Goal: Transaction & Acquisition: Purchase product/service

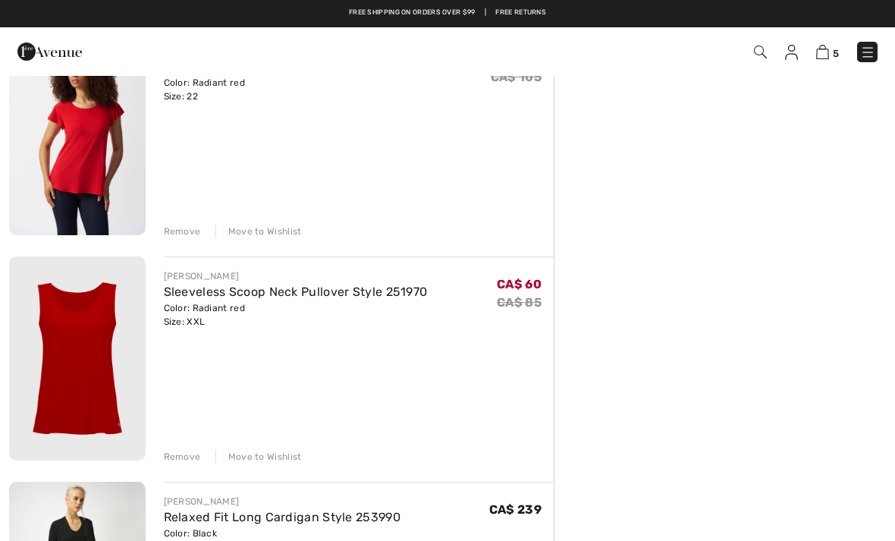
scroll to position [558, 0]
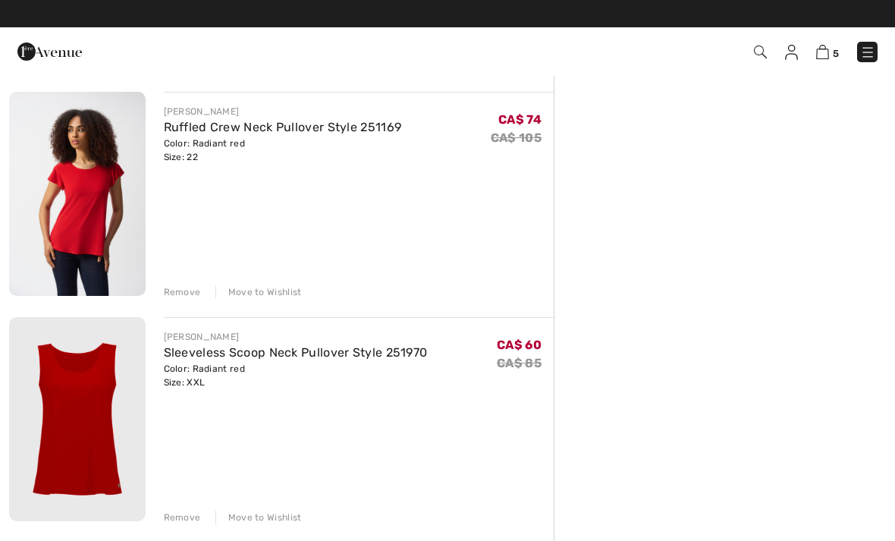
click at [187, 287] on div "Remove" at bounding box center [182, 292] width 37 height 14
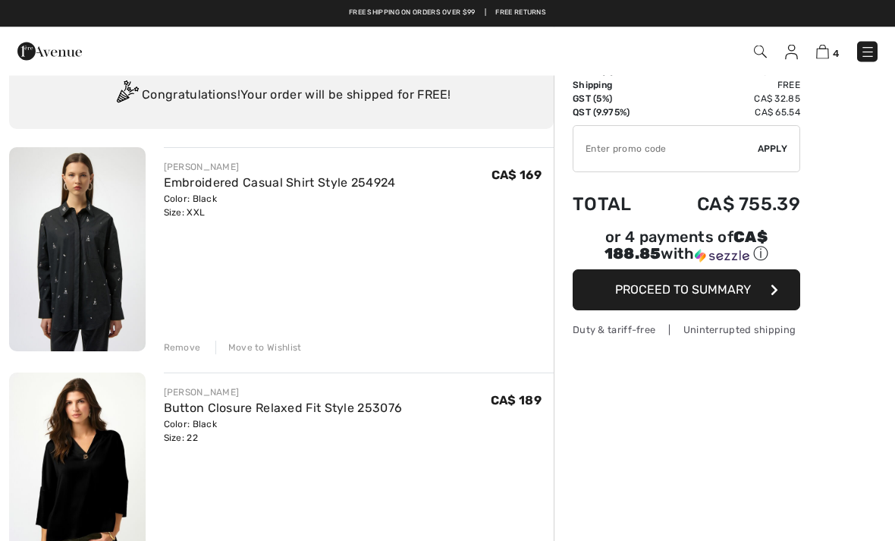
scroll to position [0, 0]
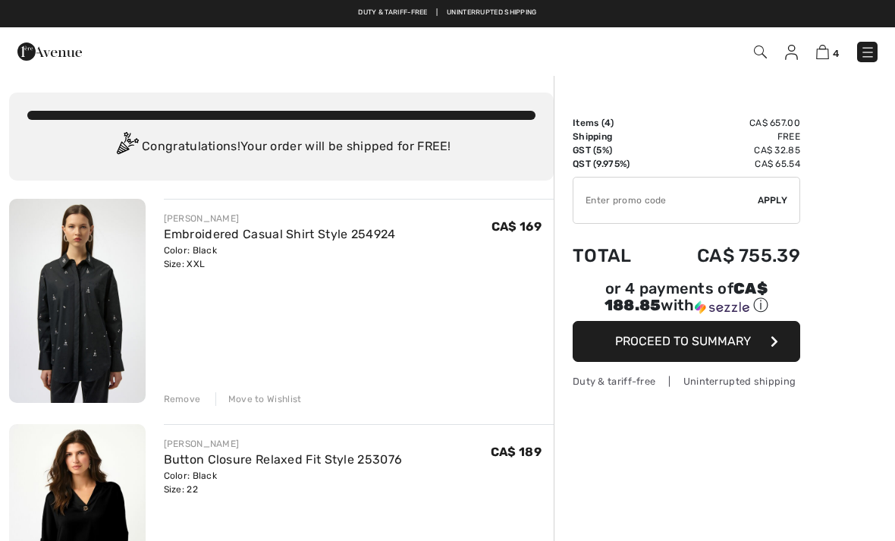
click at [275, 400] on div "Move to Wishlist" at bounding box center [259, 399] width 87 height 14
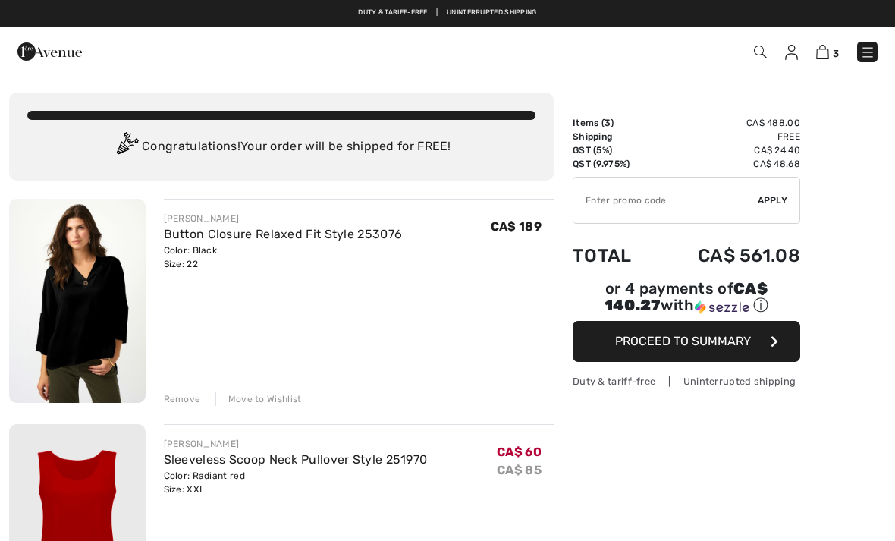
click at [107, 300] on img at bounding box center [77, 301] width 137 height 204
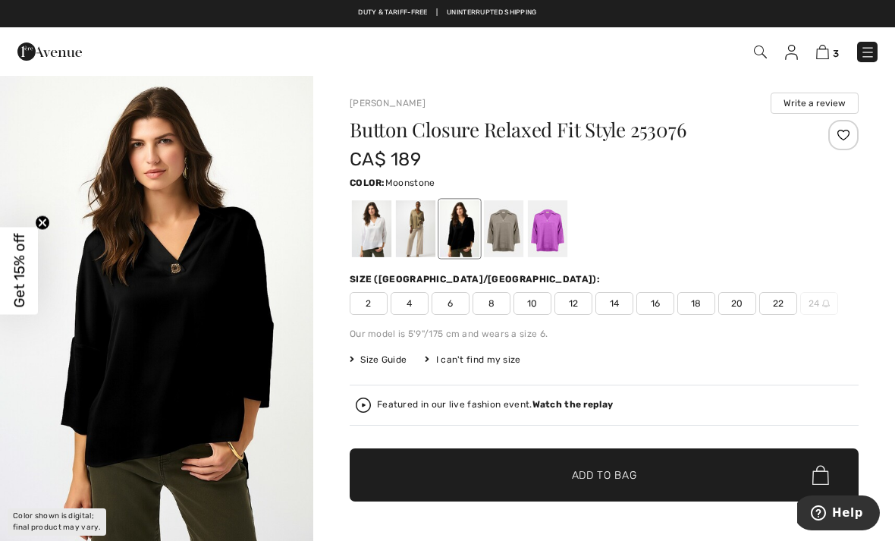
click at [511, 242] on div at bounding box center [503, 228] width 39 height 57
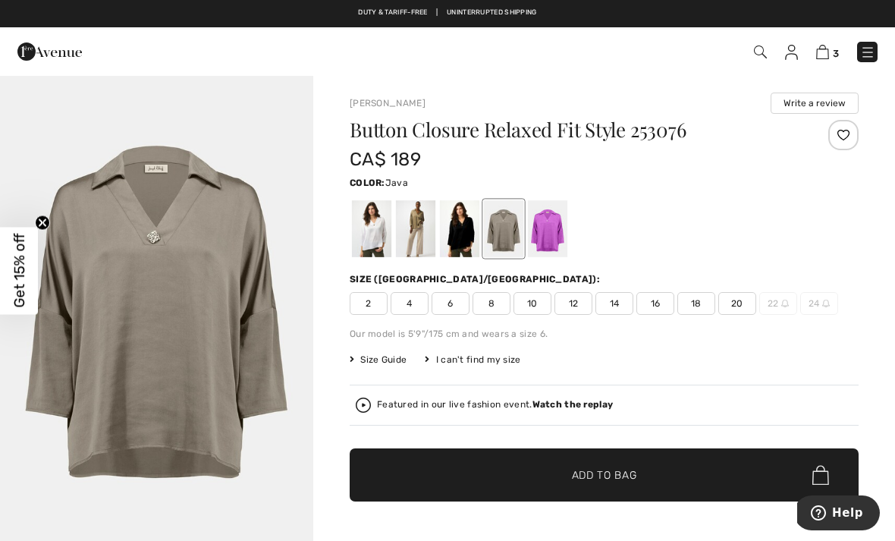
click at [430, 234] on div at bounding box center [415, 228] width 39 height 57
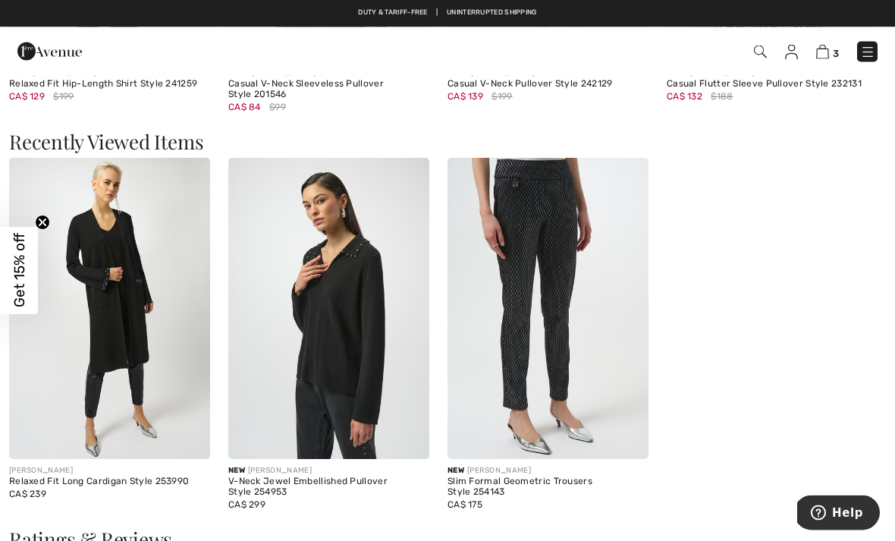
scroll to position [1660, 0]
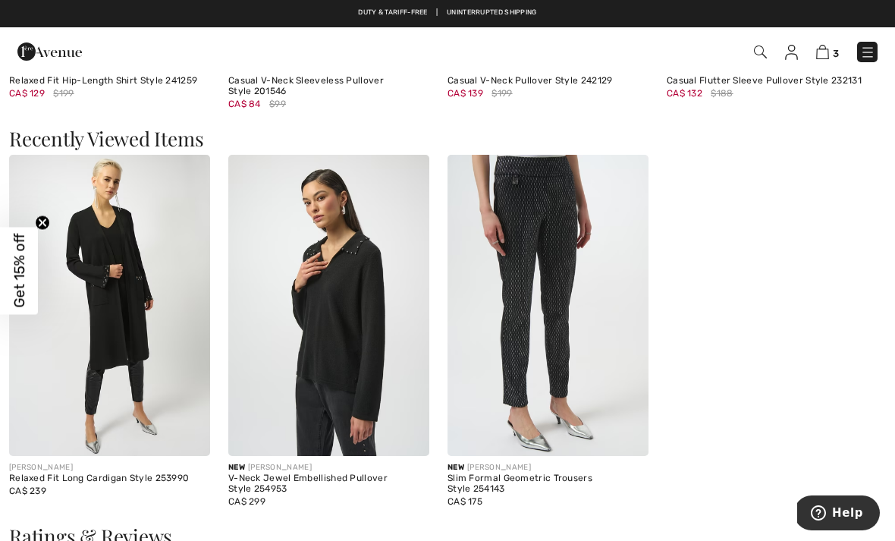
click at [128, 265] on img at bounding box center [109, 306] width 201 height 302
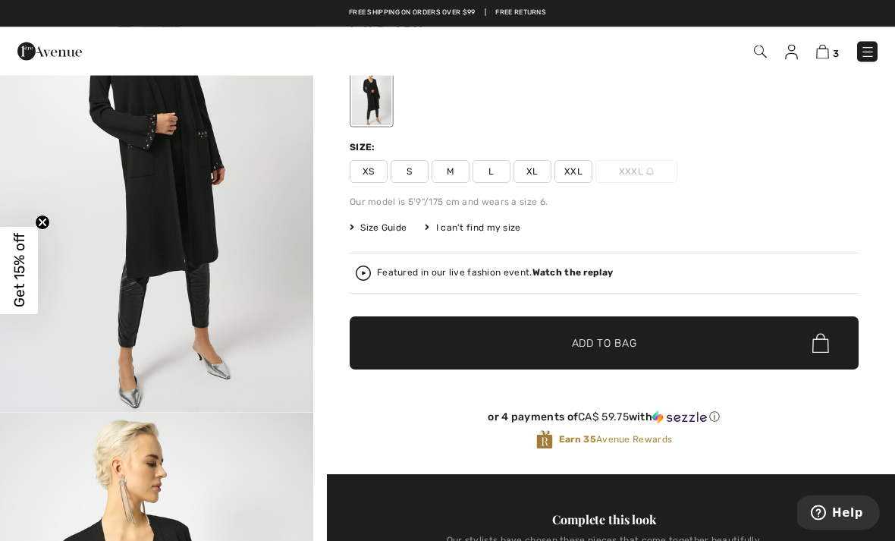
scroll to position [36, 0]
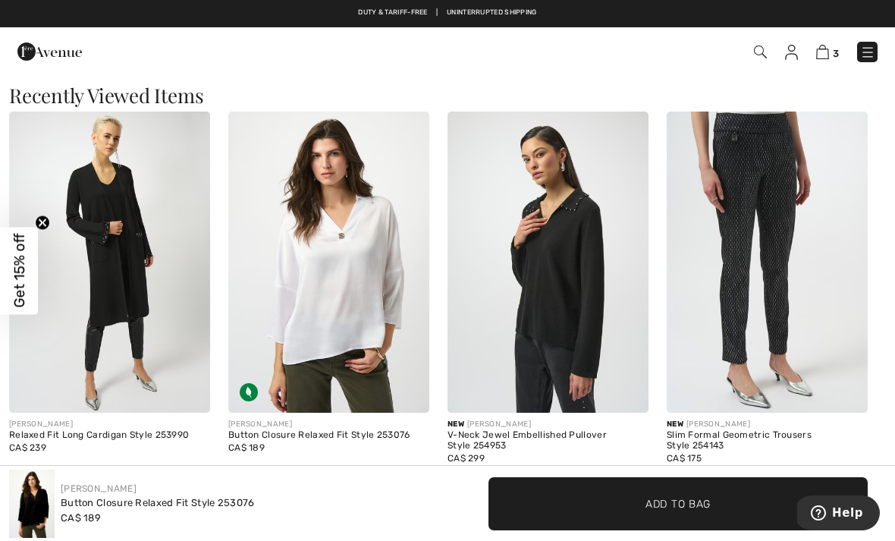
click at [810, 194] on img at bounding box center [767, 263] width 201 height 302
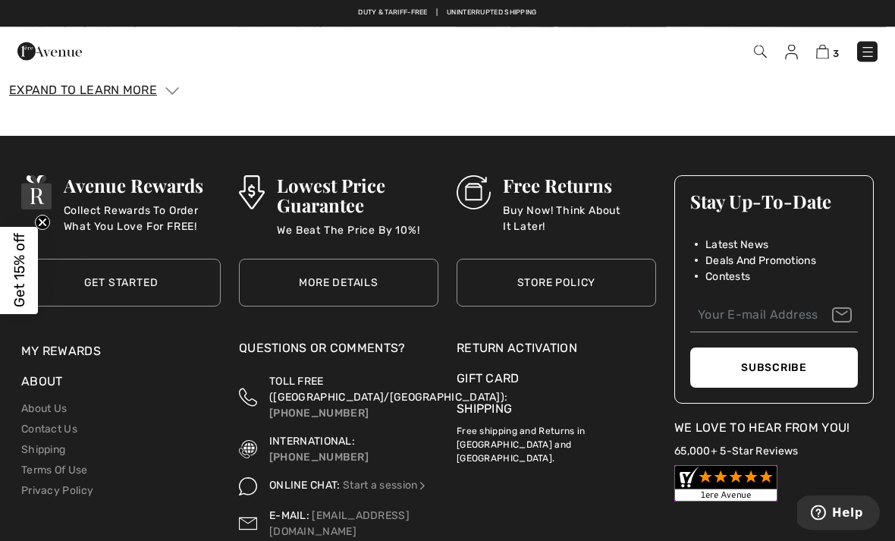
scroll to position [2509, 0]
